Goal: Check status: Check status

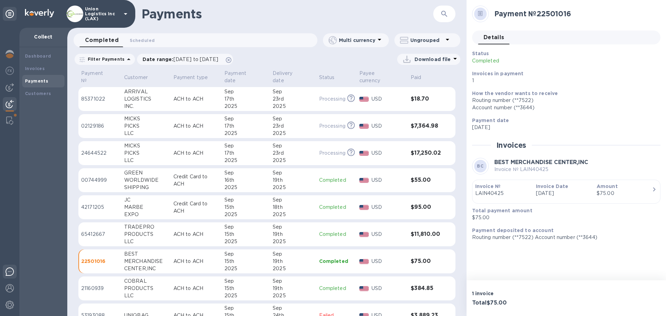
scroll to position [69, 0]
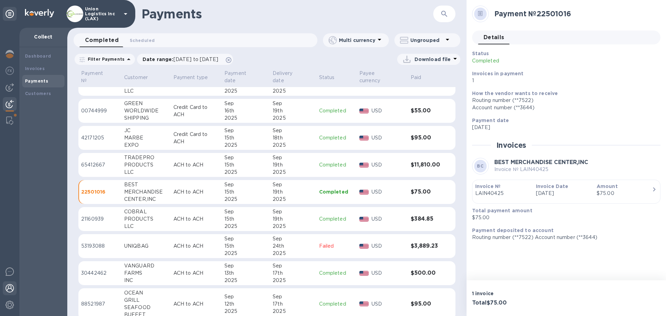
click at [9, 285] on img at bounding box center [10, 288] width 8 height 8
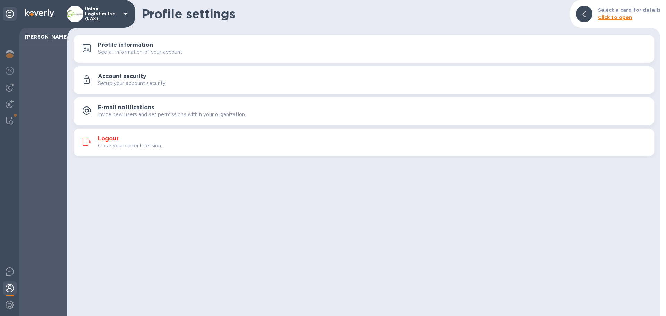
click at [121, 148] on p "Close your current session." at bounding box center [130, 145] width 65 height 7
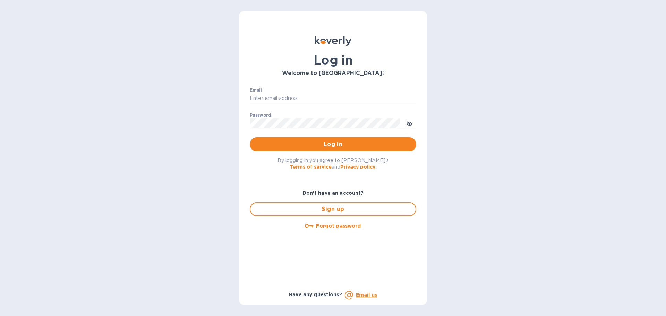
type input "[EMAIL_ADDRESS][DOMAIN_NAME]"
click at [272, 146] on span "Log in" at bounding box center [333, 144] width 156 height 8
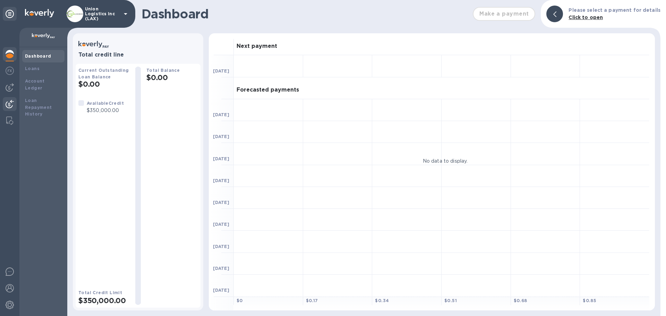
click at [12, 106] on img at bounding box center [10, 104] width 8 height 8
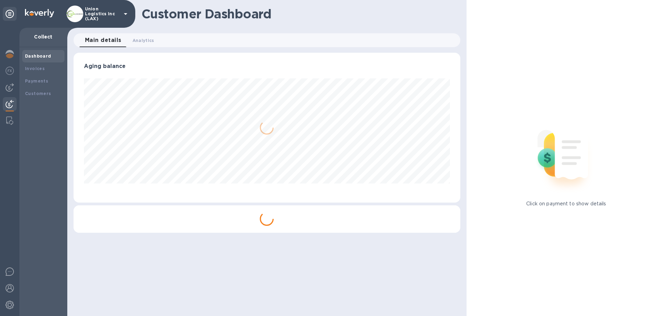
scroll to position [150, 387]
click at [52, 83] on div "Payments" at bounding box center [43, 81] width 37 height 7
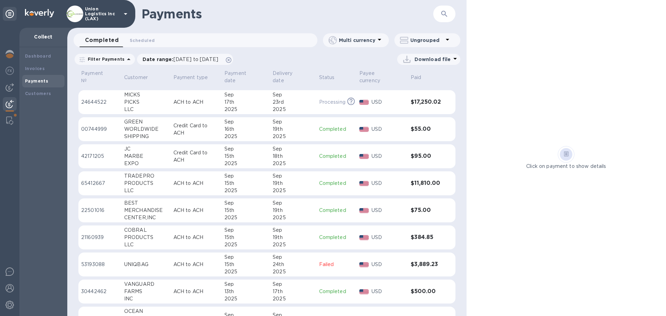
scroll to position [69, 0]
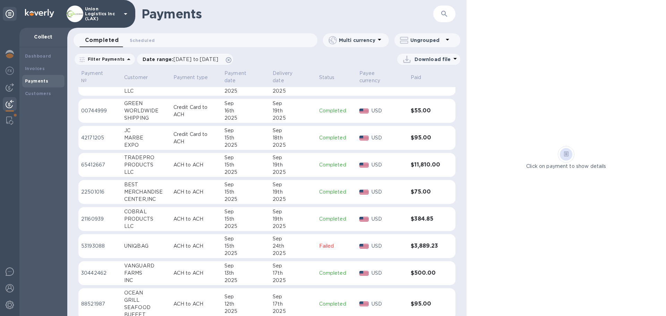
click at [274, 162] on div "19th" at bounding box center [293, 164] width 41 height 7
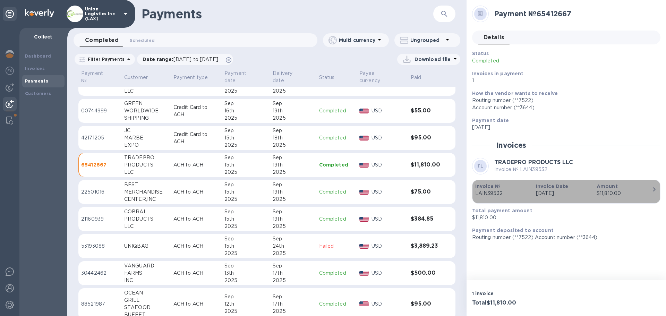
click at [657, 189] on icon "button" at bounding box center [655, 189] width 8 height 8
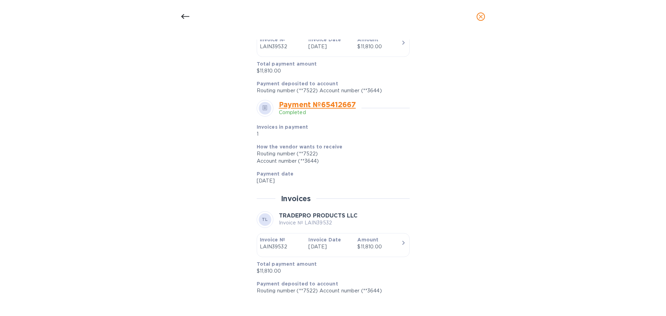
scroll to position [628, 0]
click at [333, 106] on link "Payment № 65412667" at bounding box center [317, 104] width 77 height 9
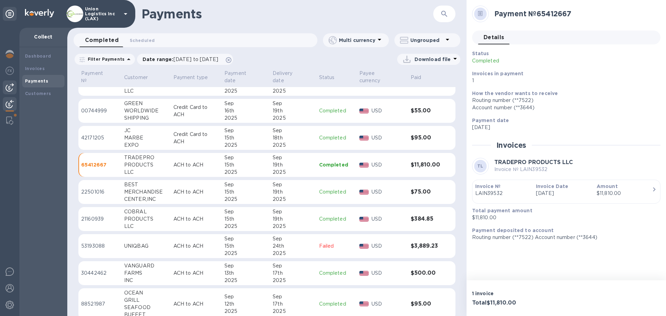
click at [12, 86] on img at bounding box center [10, 87] width 8 height 8
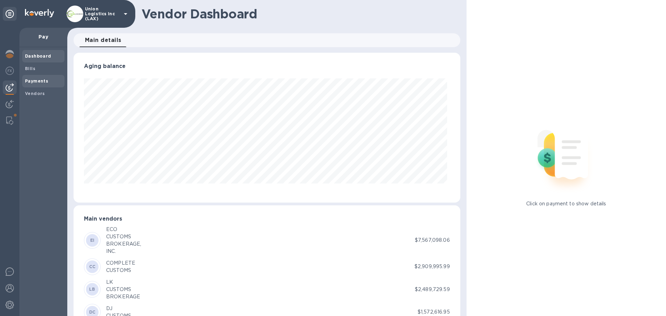
scroll to position [150, 384]
click at [40, 81] on b "Payments" at bounding box center [36, 80] width 23 height 5
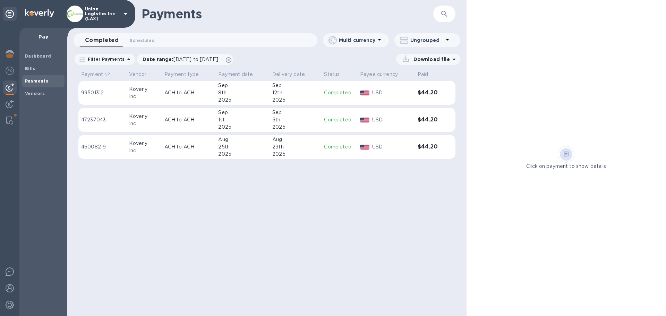
click at [445, 14] on icon "button" at bounding box center [445, 14] width 6 height 6
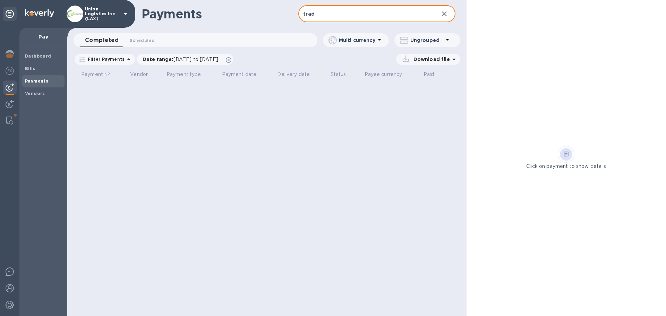
click at [345, 16] on input "trad" at bounding box center [366, 14] width 135 height 17
type input "TRADEPRO"
click at [39, 90] on div "Vendors" at bounding box center [43, 93] width 42 height 12
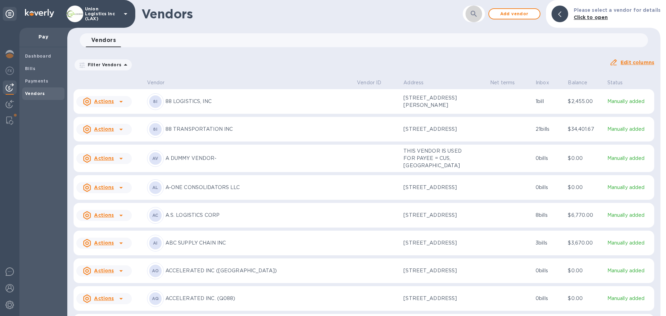
click at [477, 13] on icon "button" at bounding box center [474, 14] width 8 height 8
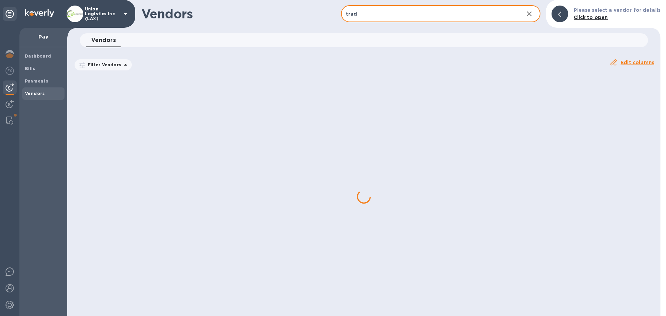
type input "TRADEPRO"
click at [28, 83] on b "Payments" at bounding box center [36, 80] width 23 height 5
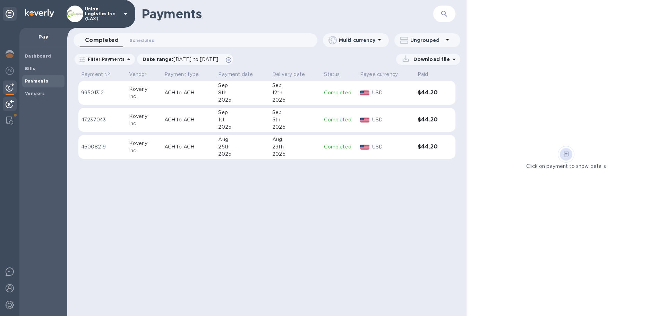
click at [8, 102] on img at bounding box center [10, 104] width 8 height 8
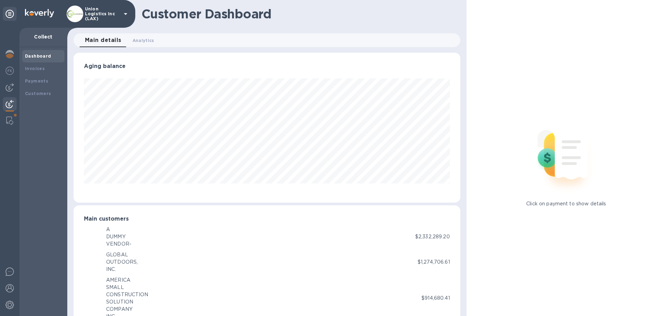
scroll to position [346978, 346743]
click at [40, 56] on b "Dashboard" at bounding box center [38, 55] width 26 height 5
click at [9, 88] on img at bounding box center [10, 87] width 8 height 8
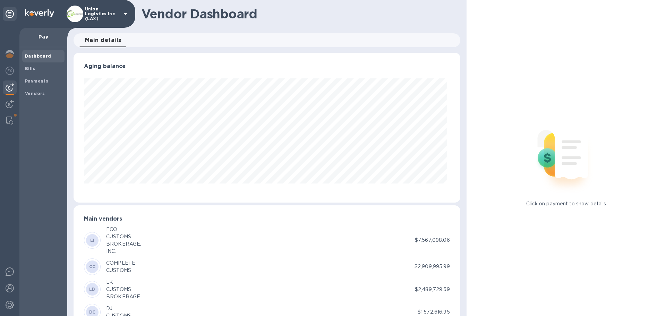
scroll to position [150, 384]
click at [8, 286] on img at bounding box center [10, 288] width 8 height 8
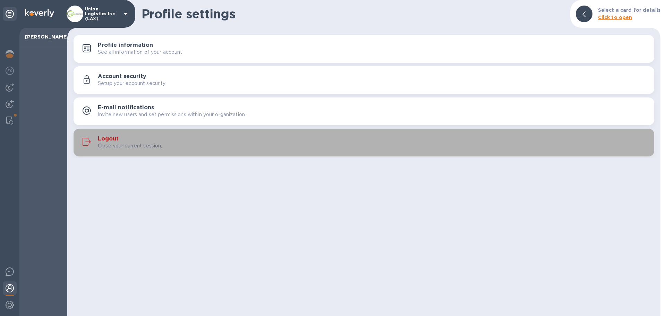
click at [121, 142] on p "Close your current session." at bounding box center [130, 145] width 65 height 7
